Goal: Obtain resource: Obtain resource

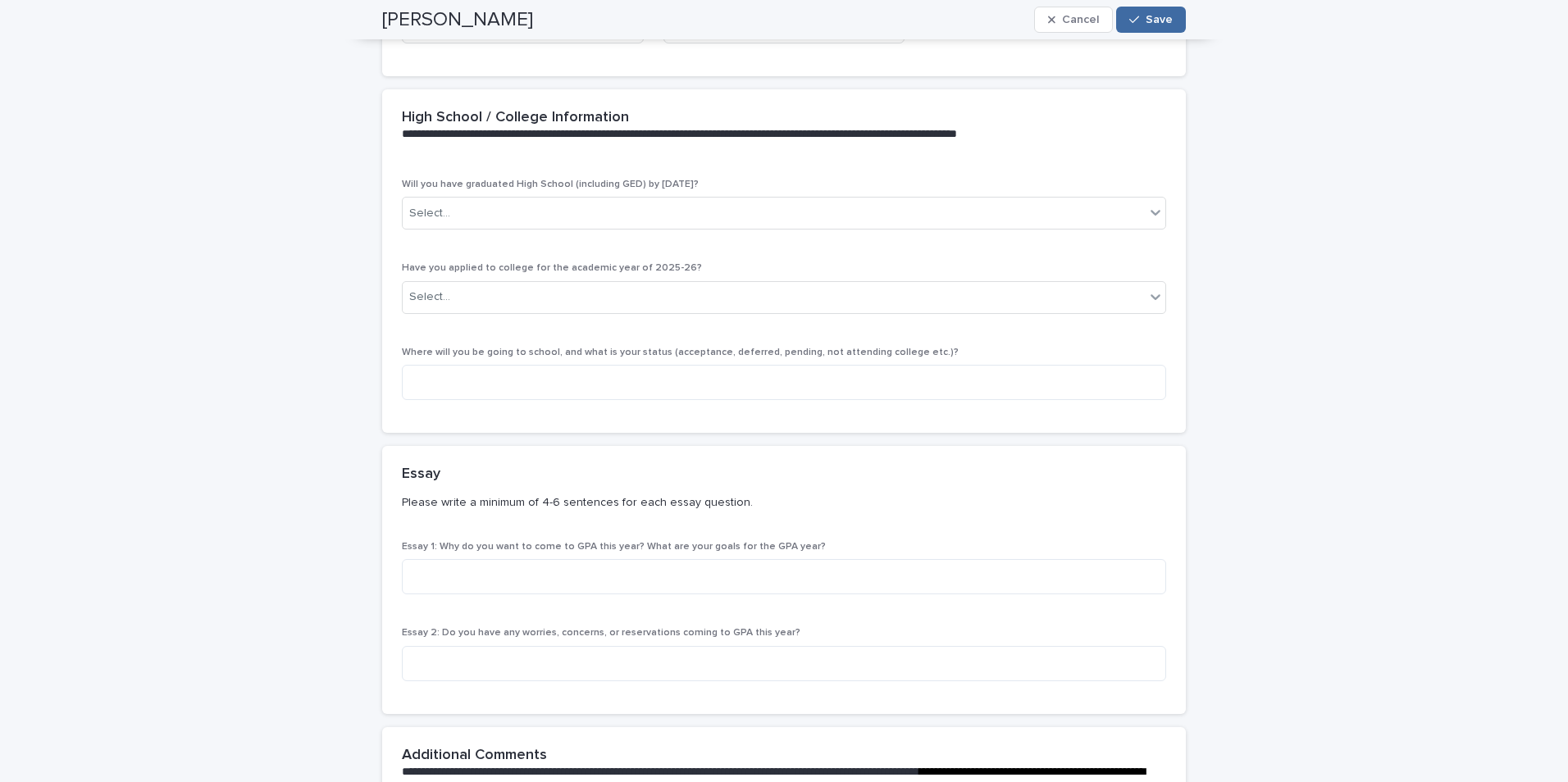
click at [438, 542] on span "Essay 1: Why do you want to come to GPA this year? What are your goals for the …" at bounding box center [614, 547] width 424 height 10
drag, startPoint x: 438, startPoint y: 532, endPoint x: 788, endPoint y: 532, distance: 350.0
click at [788, 542] on span "Essay 1: Why do you want to come to GPA this year? What are your goals for the …" at bounding box center [614, 547] width 424 height 10
copy span "Why do you want to come to GPA this year? What are your goals for the GPA year?"
click at [440, 628] on span "Essay 2: Do you have any worries, concerns, or reservations coming to GPA this …" at bounding box center [601, 633] width 399 height 10
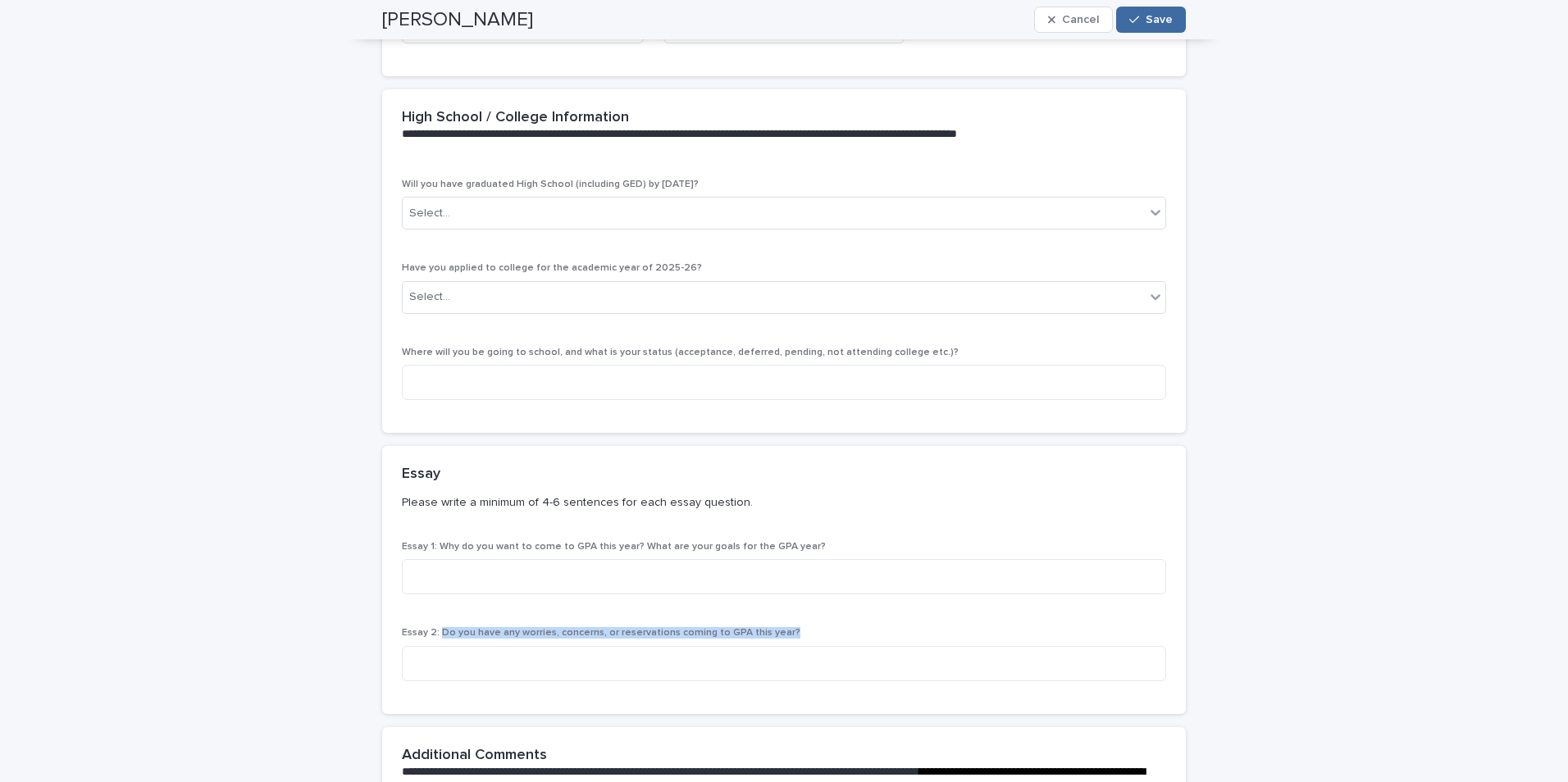
drag, startPoint x: 440, startPoint y: 620, endPoint x: 775, endPoint y: 628, distance: 335.1
click at [775, 628] on div "Essay 2: Do you have any worries, concerns, or reservations coming to GPA this …" at bounding box center [784, 660] width 764 height 66
copy span "Do you have any worries, concerns, or reservations coming to GPA this year?"
